Goal: Find specific page/section: Find specific page/section

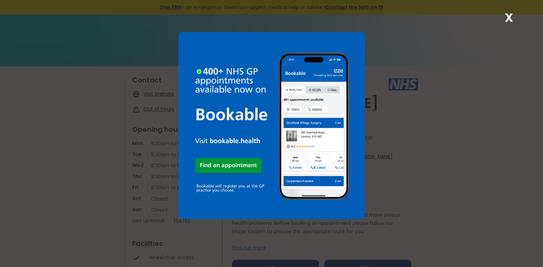
click at [388, 120] on div "X" at bounding box center [271, 133] width 543 height 267
click at [407, 113] on div "X" at bounding box center [271, 133] width 543 height 267
click at [410, 113] on div "X" at bounding box center [271, 133] width 543 height 267
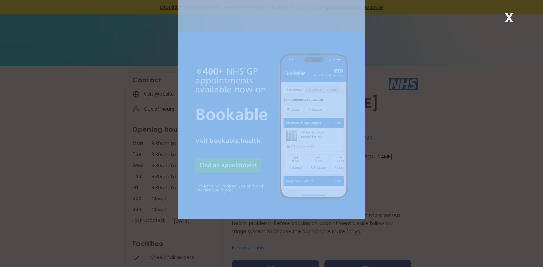
click at [410, 113] on div "X" at bounding box center [271, 133] width 543 height 267
click at [427, 205] on div "X" at bounding box center [271, 133] width 543 height 267
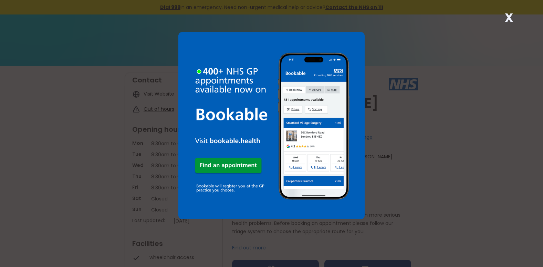
click at [427, 205] on div "X" at bounding box center [271, 133] width 543 height 267
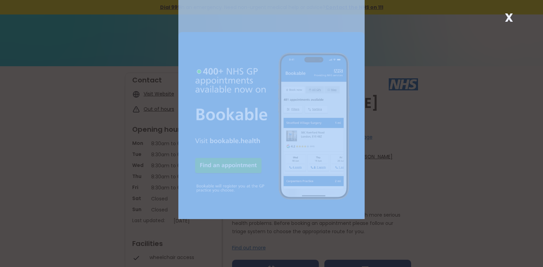
click at [427, 205] on div "X" at bounding box center [271, 133] width 543 height 267
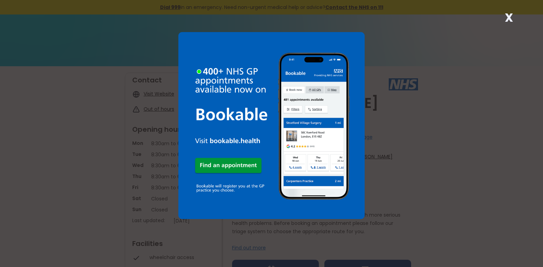
click at [512, 17] on strong "X" at bounding box center [509, 17] width 8 height 17
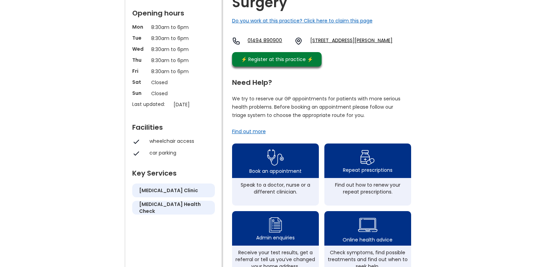
scroll to position [167, 0]
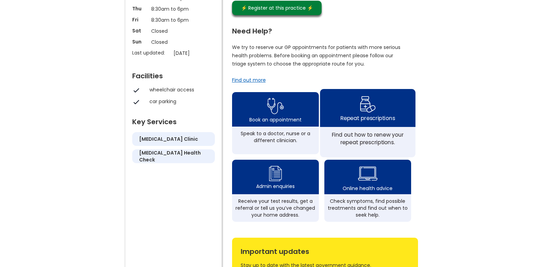
click at [369, 114] on img at bounding box center [368, 104] width 16 height 20
